Goal: Task Accomplishment & Management: Use online tool/utility

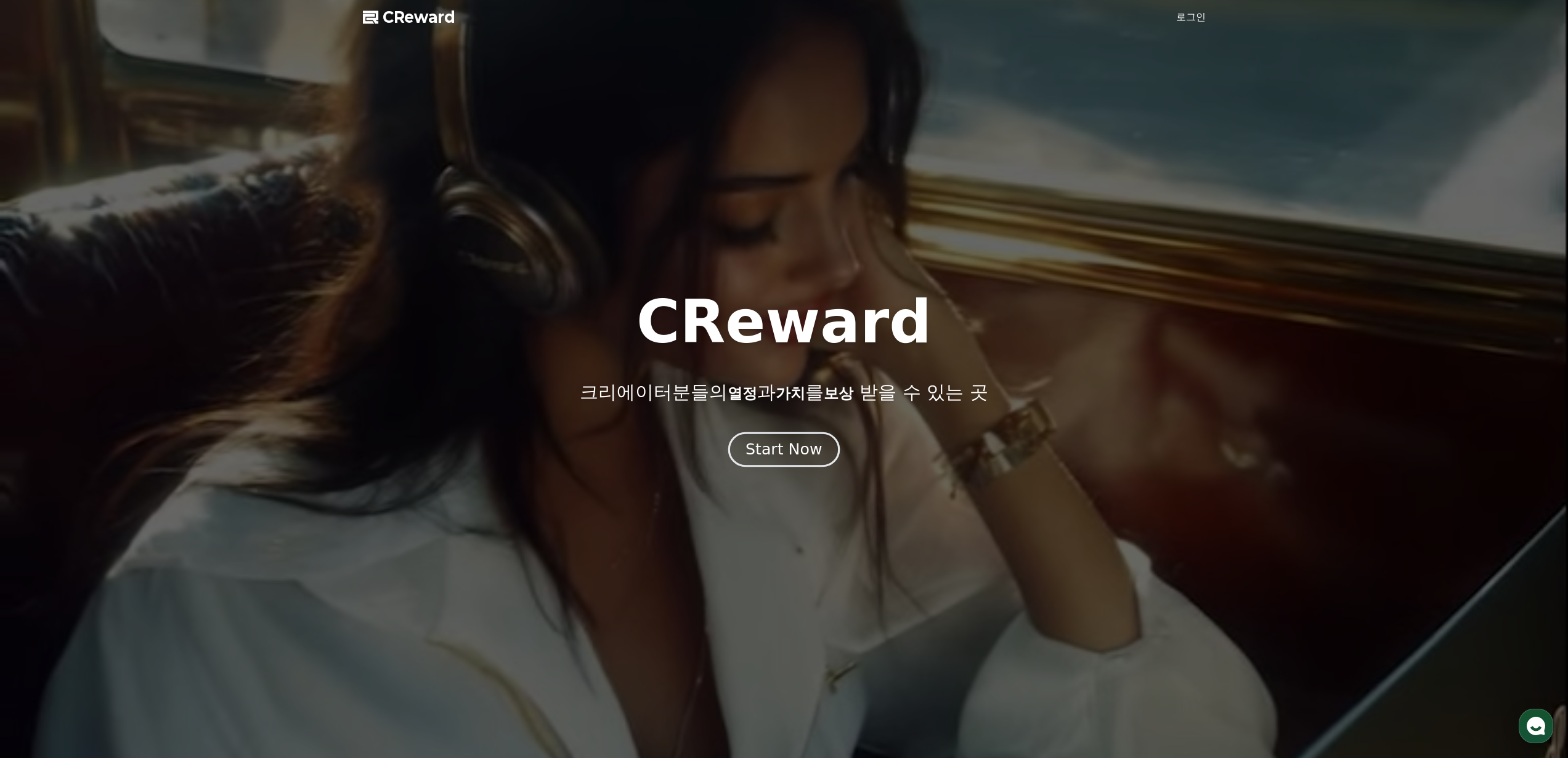
click at [792, 456] on div "Start Now" at bounding box center [783, 450] width 76 height 21
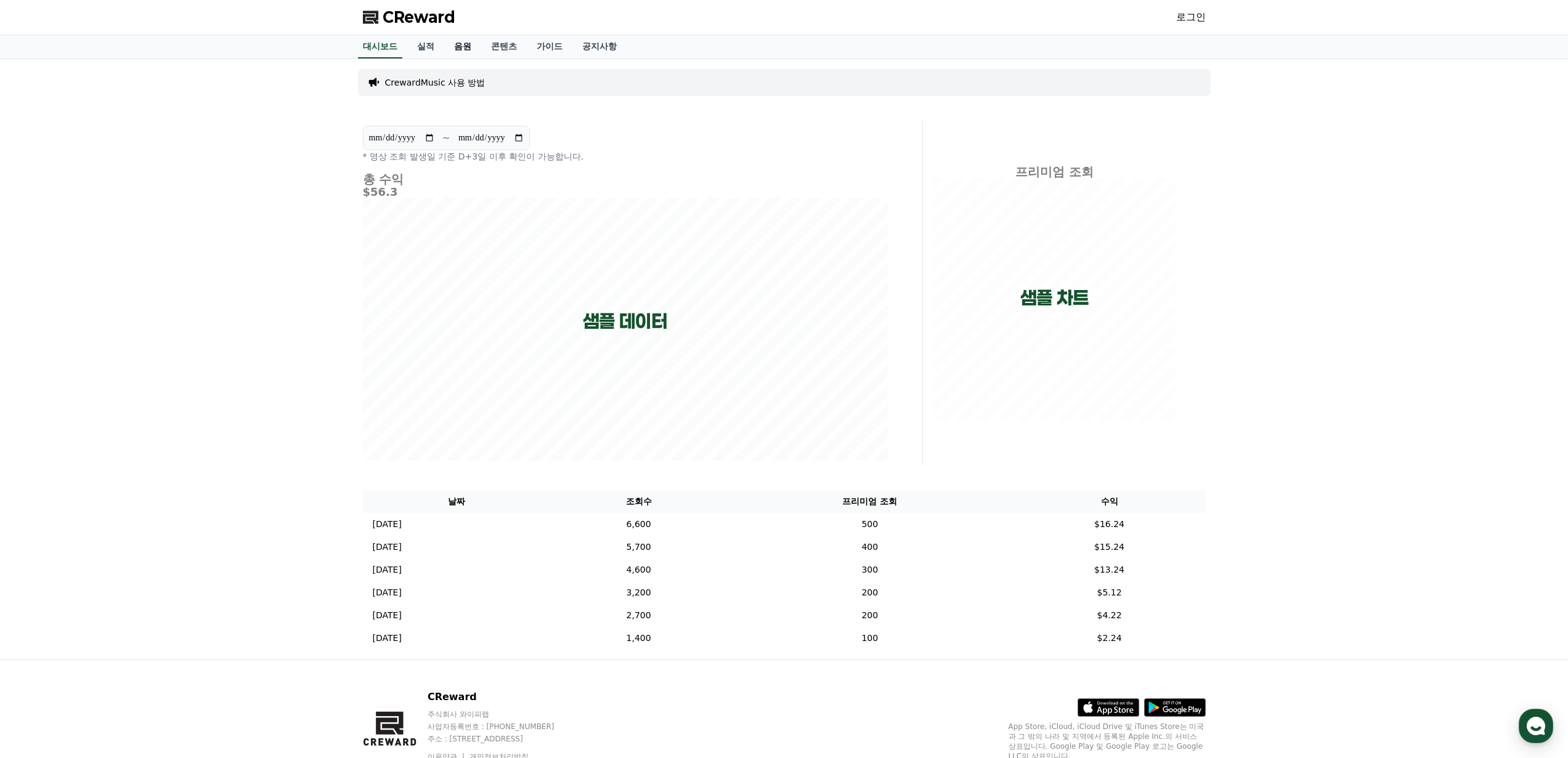
click at [451, 42] on link "음원" at bounding box center [462, 47] width 37 height 23
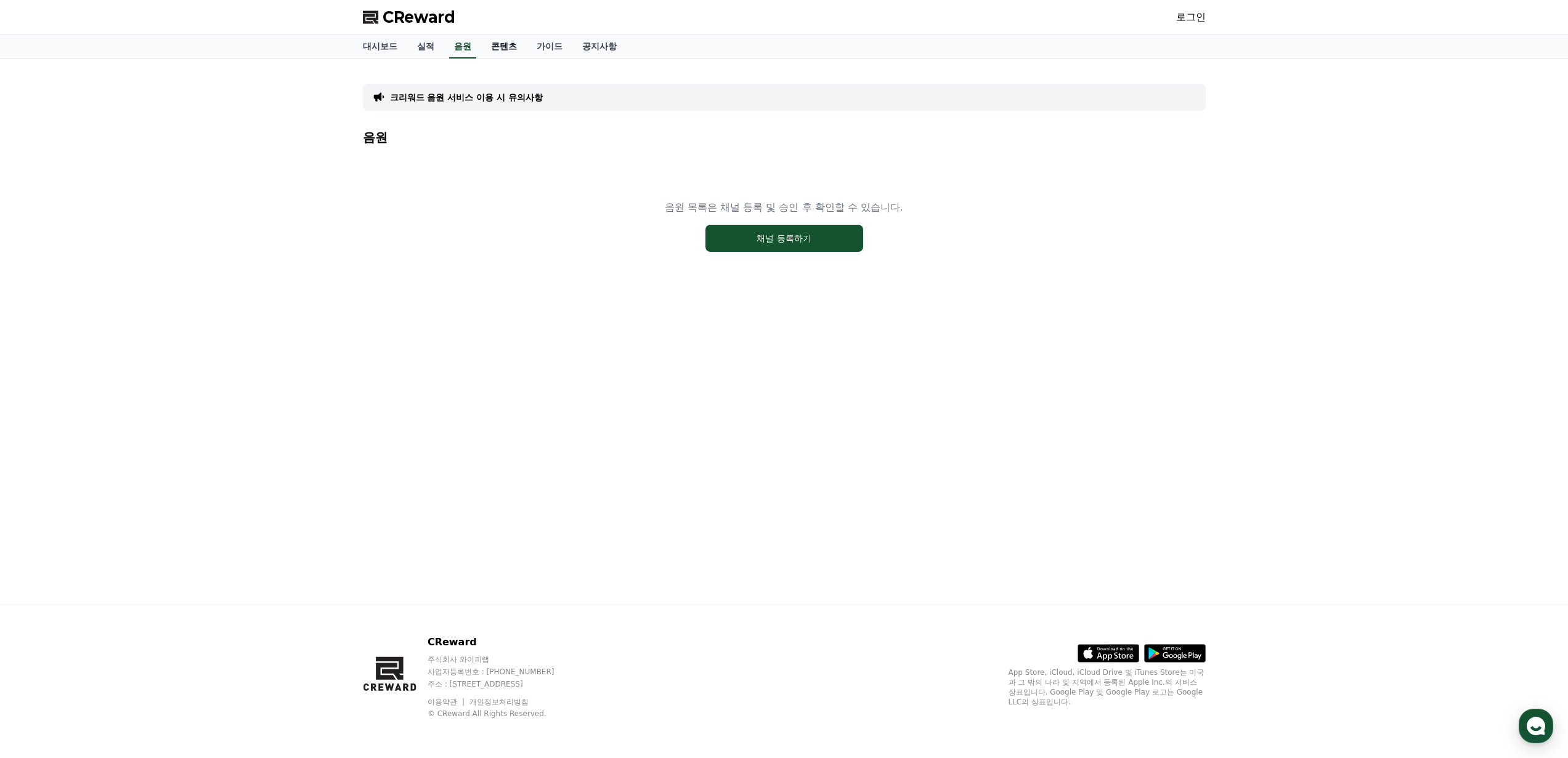
click at [486, 48] on link "콘텐츠" at bounding box center [504, 47] width 46 height 23
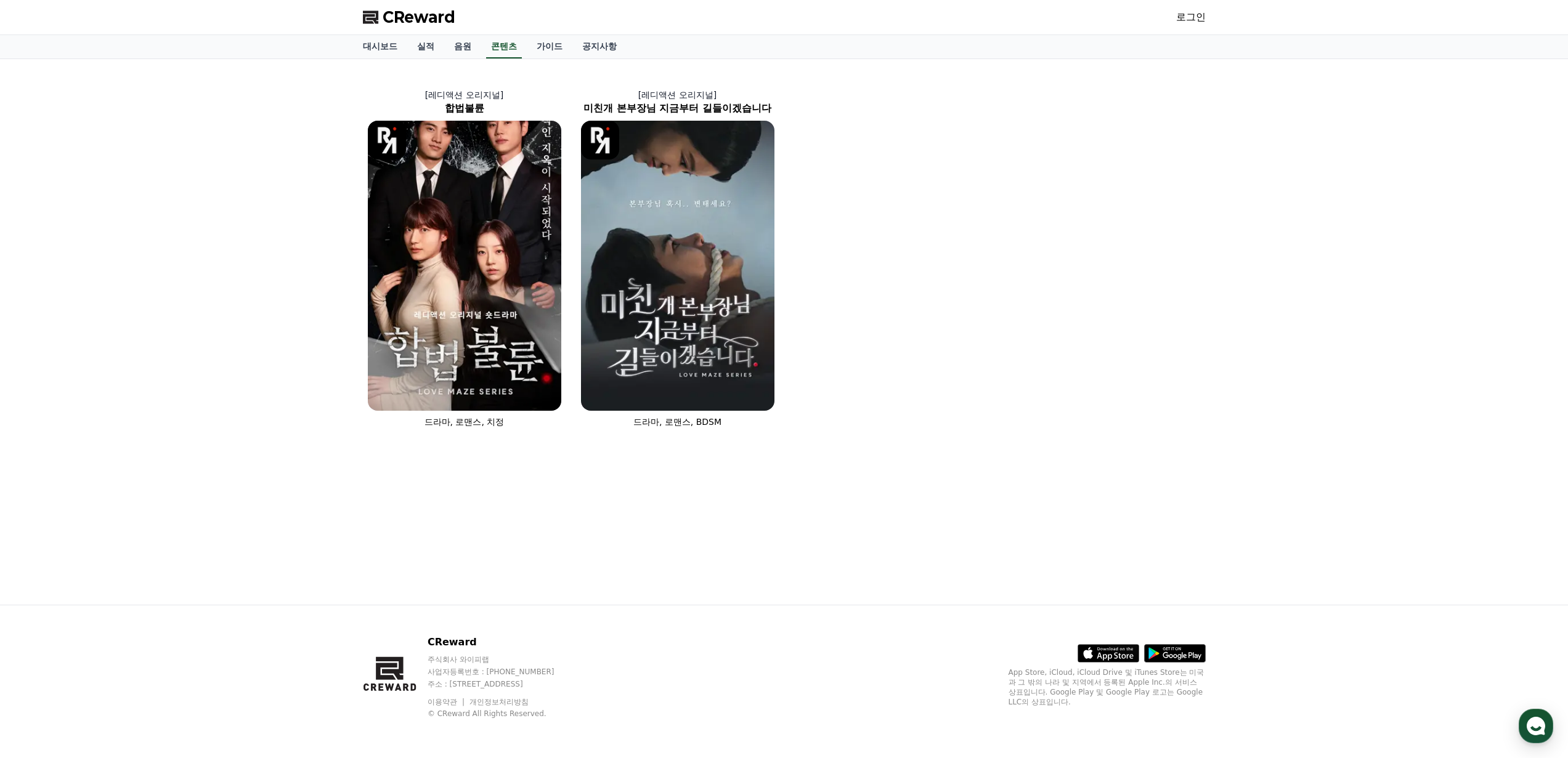
click at [1194, 6] on div "CReward 로그인" at bounding box center [784, 17] width 863 height 34
click at [1194, 10] on link "로그인" at bounding box center [1190, 18] width 29 height 15
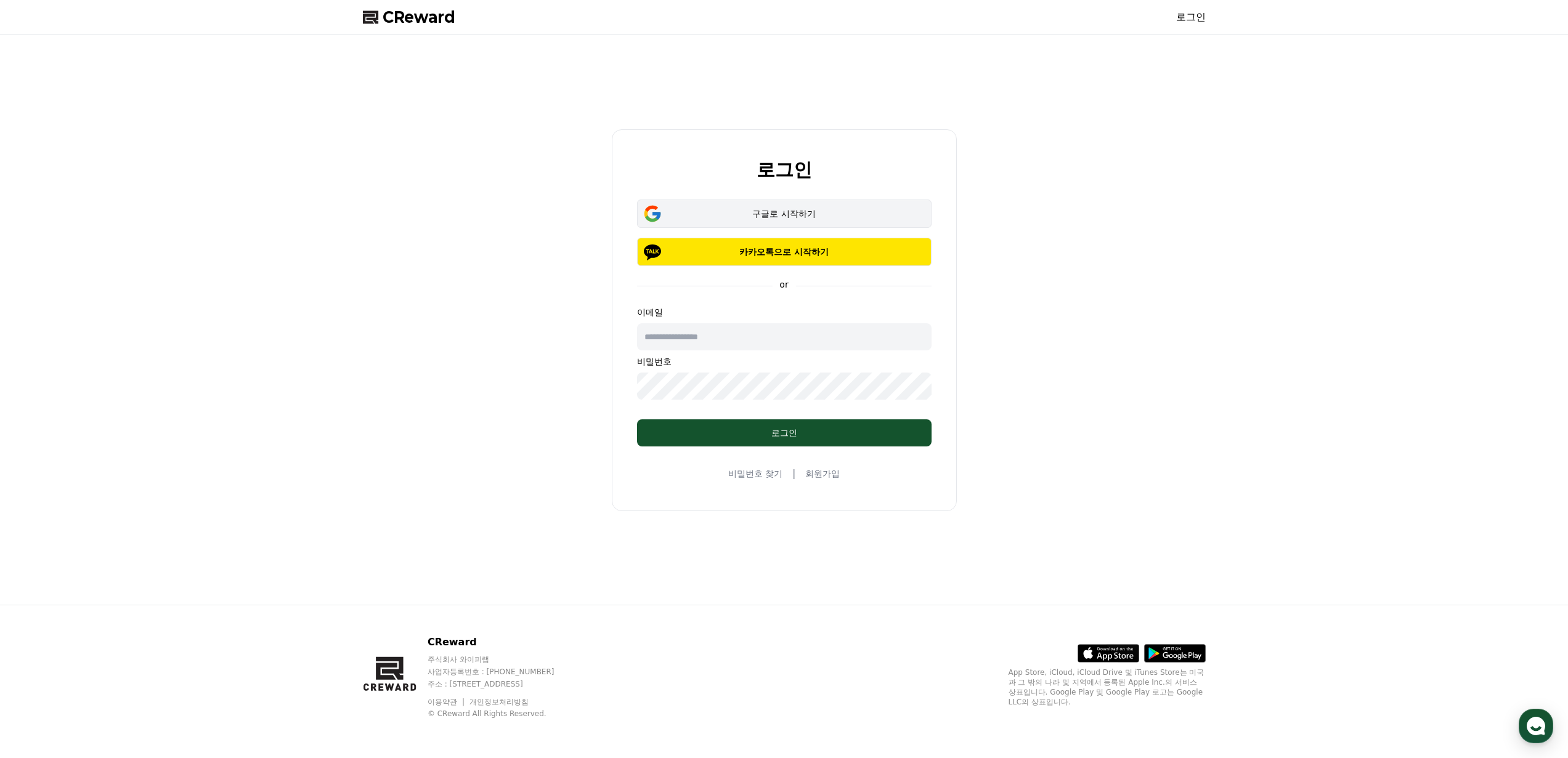
click at [868, 219] on div "구글로 시작하기" at bounding box center [785, 213] width 259 height 13
